Goal: Check status: Check status

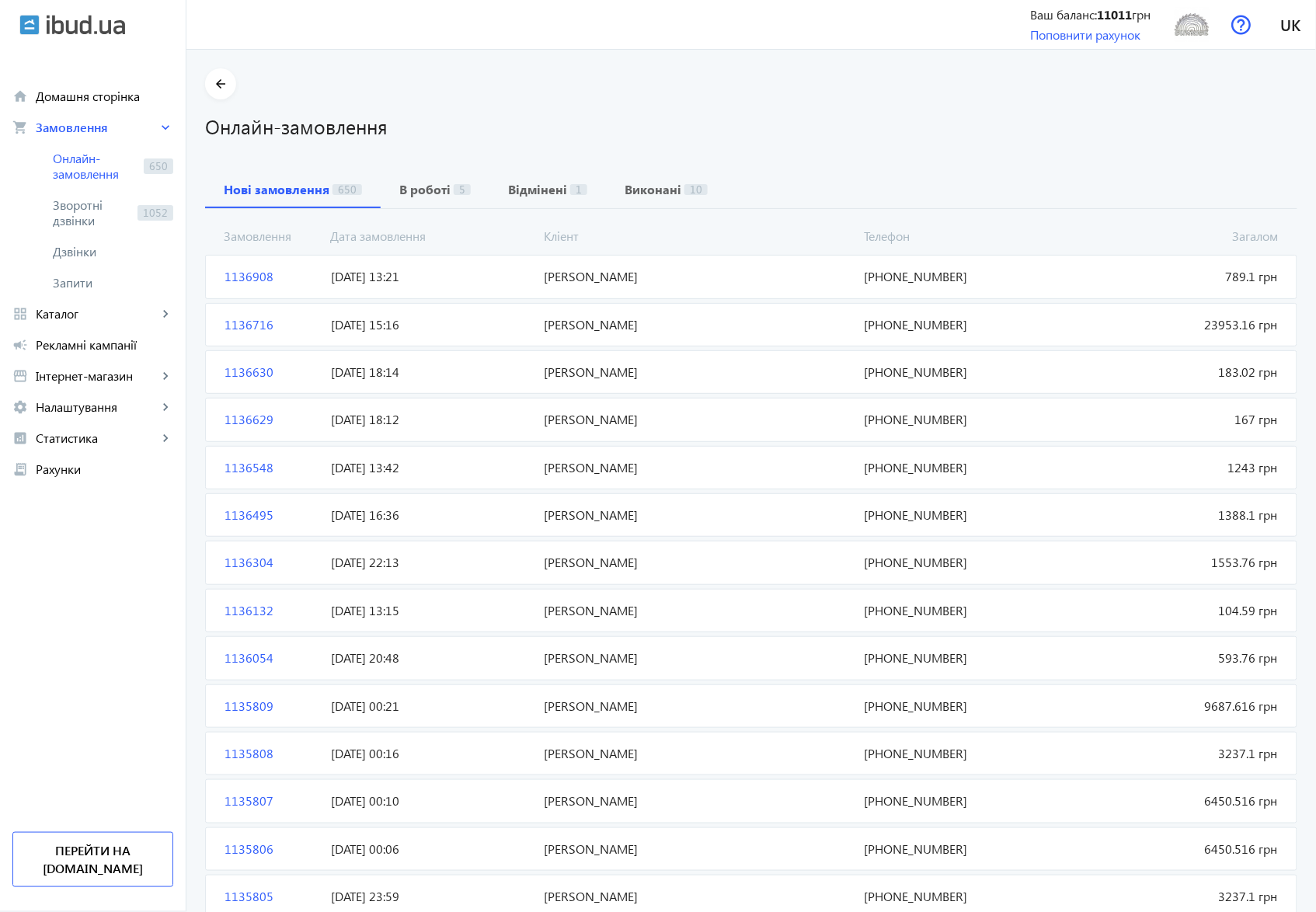
click at [231, 274] on span "1136908" at bounding box center [271, 276] width 106 height 17
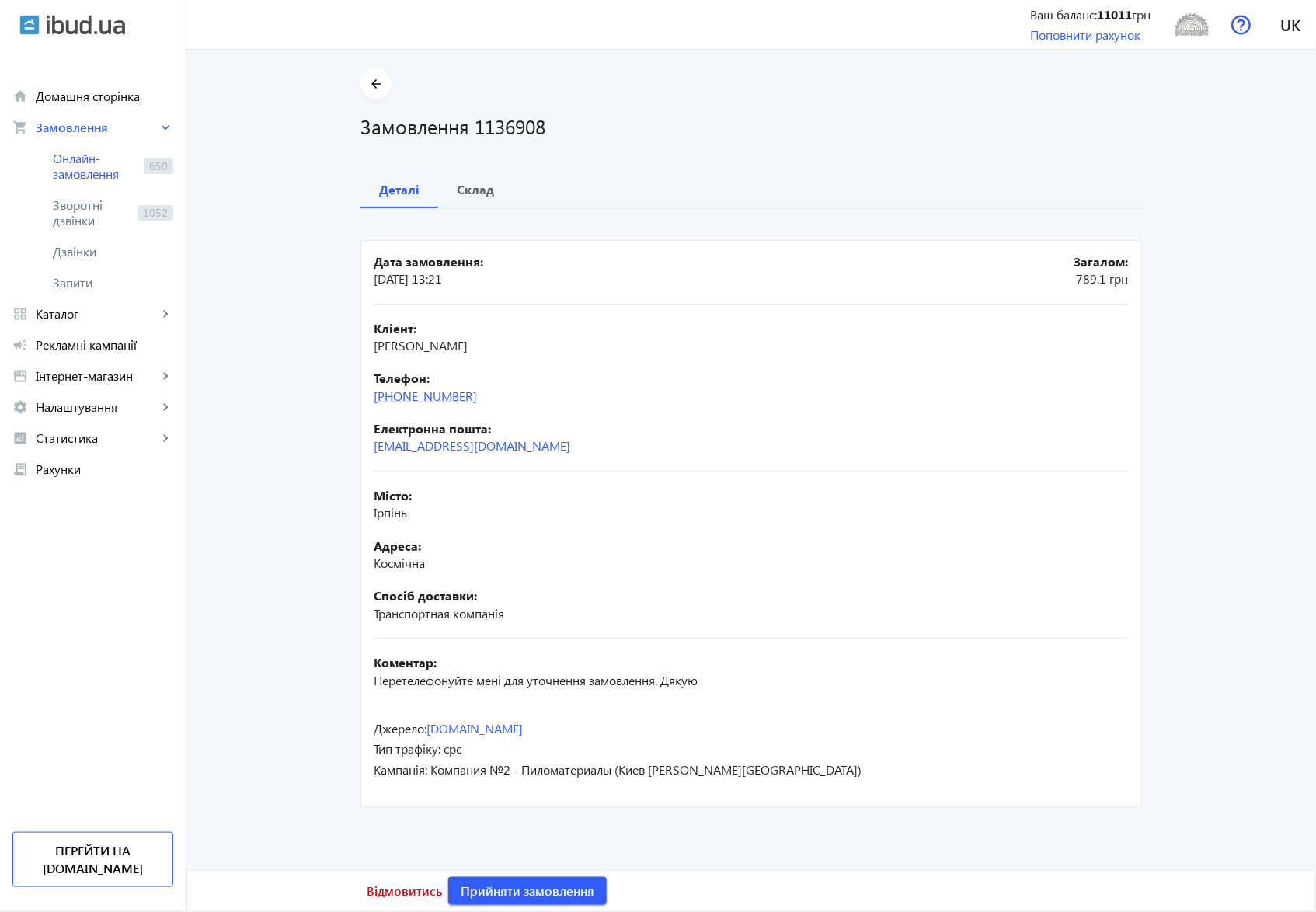
drag, startPoint x: 492, startPoint y: 402, endPoint x: 398, endPoint y: 401, distance: 94.0
click at [398, 401] on div "Телефон: [PHONE_NUMBER]" at bounding box center [751, 387] width 755 height 35
copy link "50)[PHONE_NUMBER]"
drag, startPoint x: 473, startPoint y: 124, endPoint x: 542, endPoint y: 124, distance: 69.0
click at [542, 124] on h1 "Замовлення 1136908" at bounding box center [751, 126] width 782 height 27
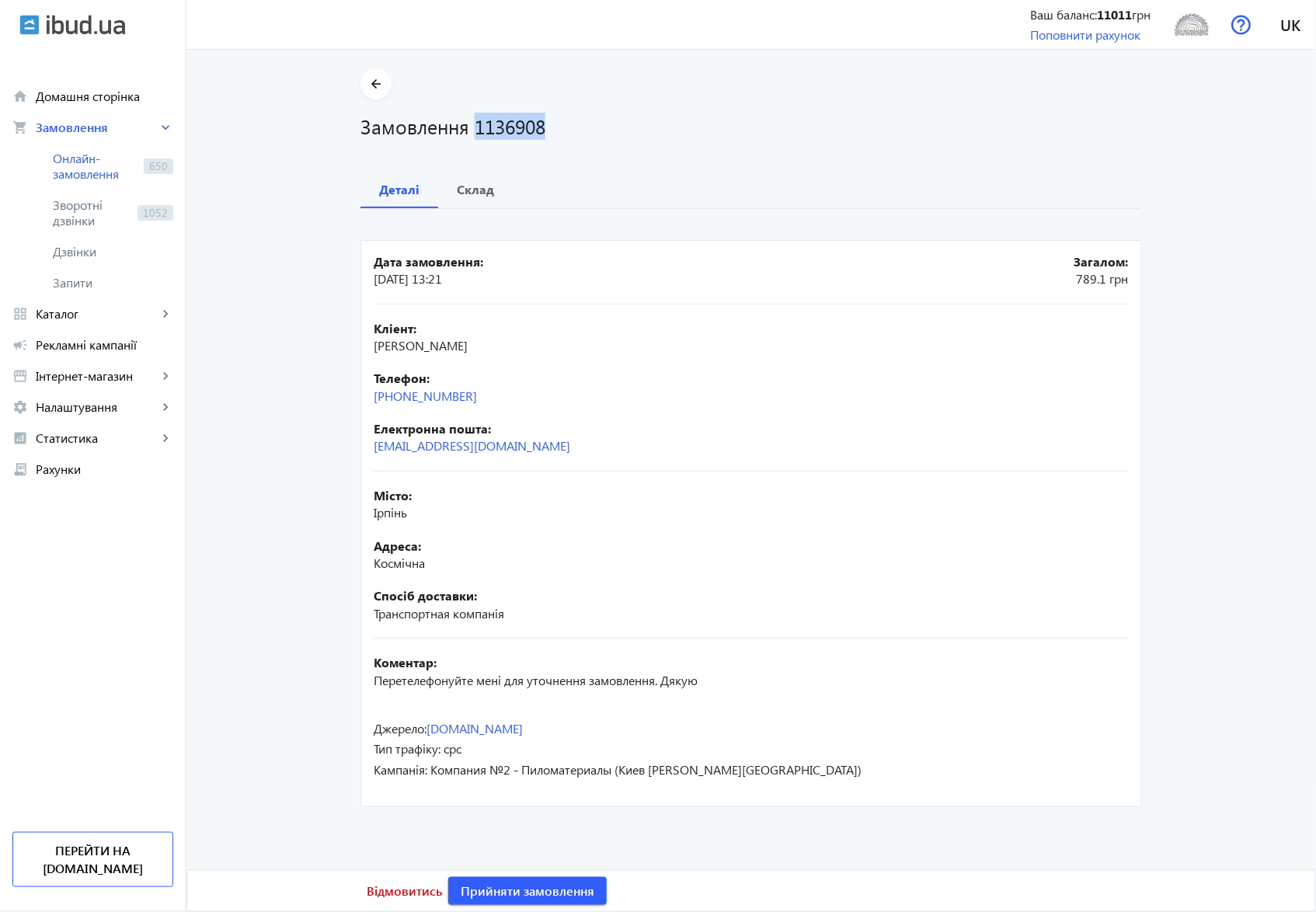
copy h1 "1136908"
click at [471, 190] on b "Склад" at bounding box center [475, 190] width 38 height 13
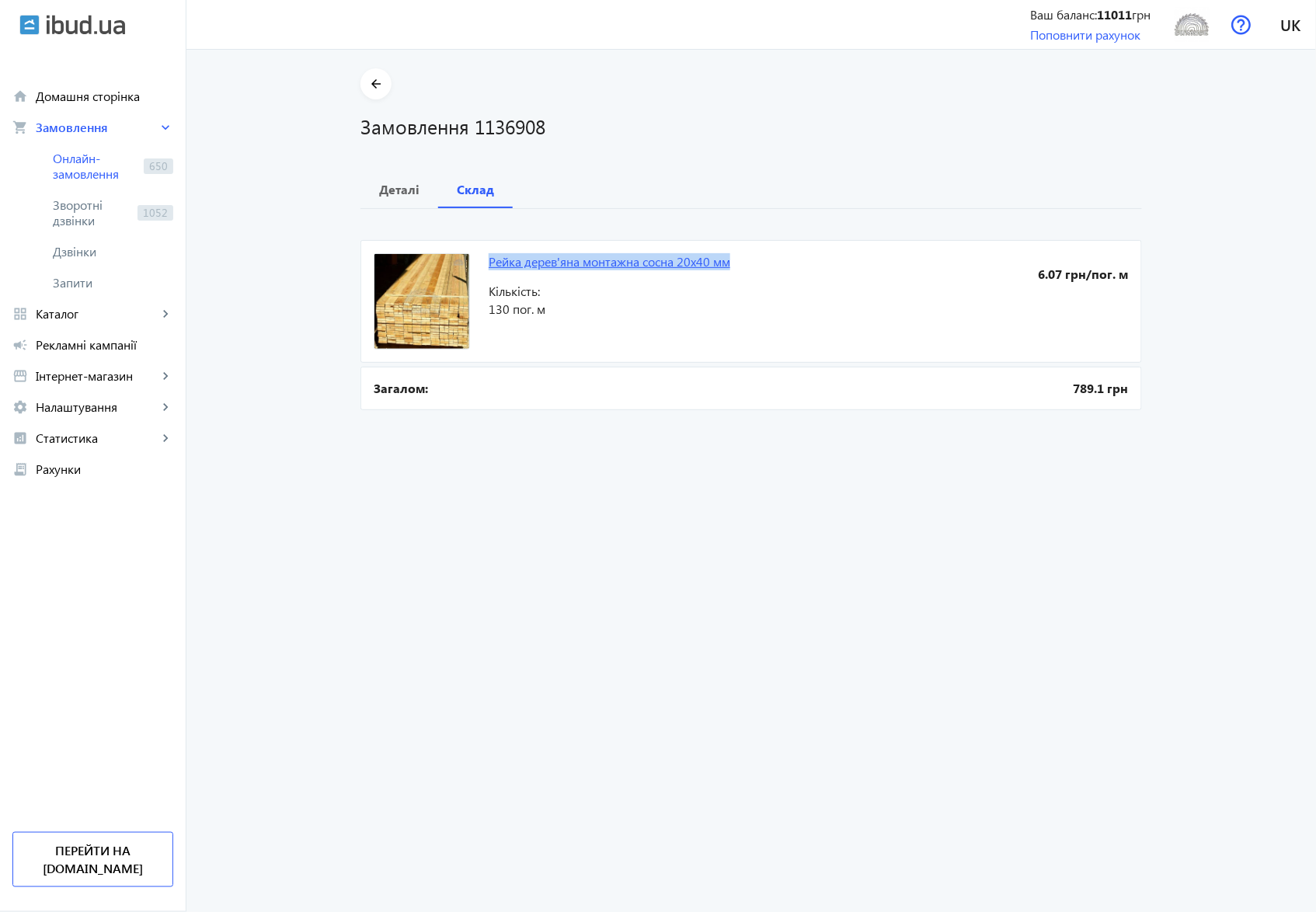
drag, startPoint x: 476, startPoint y: 257, endPoint x: 729, endPoint y: 262, distance: 253.0
click at [729, 262] on mat-card "Рейка дерев'яна монтажна сосна 20х40 мм 6.07 грн/пог. м Кількість: 130 пог. м" at bounding box center [751, 301] width 782 height 122
copy link "Рейка дерев'яна монтажна сосна 20х40 мм"
click at [389, 191] on b "Деталі" at bounding box center [399, 190] width 41 height 13
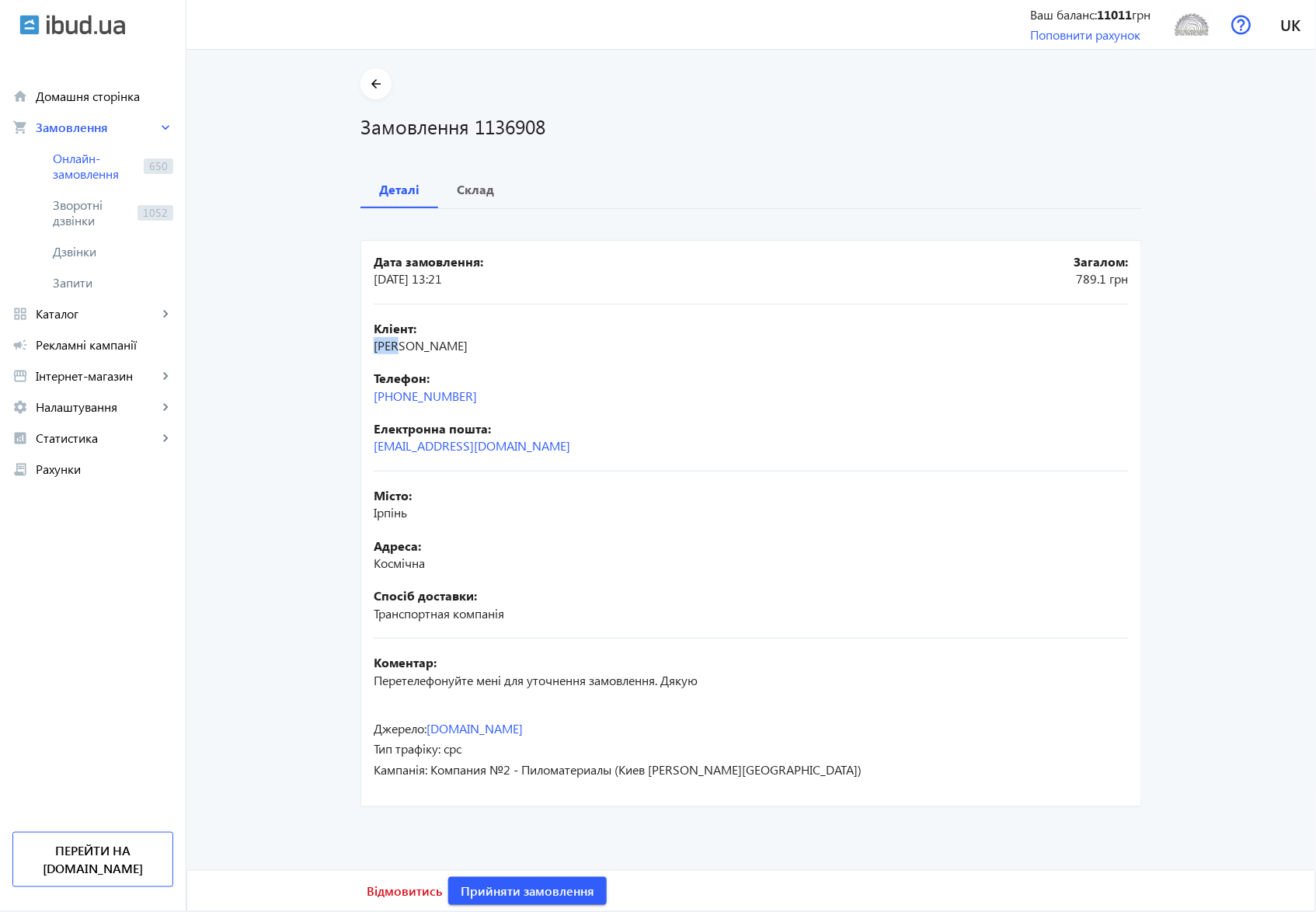
drag, startPoint x: 370, startPoint y: 349, endPoint x: 399, endPoint y: 350, distance: 29.0
click at [399, 350] on span "[PERSON_NAME]" at bounding box center [421, 346] width 94 height 16
